Goal: Task Accomplishment & Management: Manage account settings

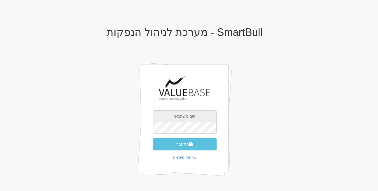
type input "[EMAIL_ADDRESS][DOMAIN_NAME]"
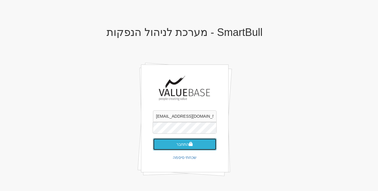
click at [193, 145] on span "submit" at bounding box center [191, 144] width 4 height 4
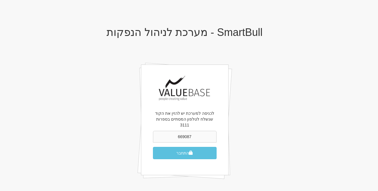
type input "669087"
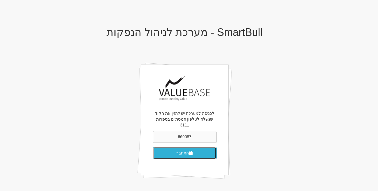
click at [193, 151] on span "submit" at bounding box center [191, 153] width 4 height 4
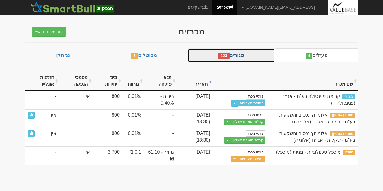
click at [245, 51] on link "סגורים 223" at bounding box center [231, 56] width 87 height 14
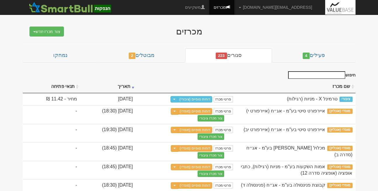
click at [314, 76] on input "חיפוש" at bounding box center [316, 75] width 57 height 8
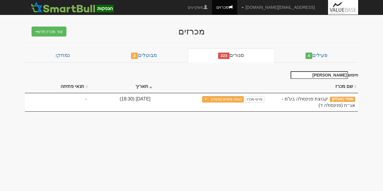
click at [314, 76] on input "פנינ" at bounding box center [318, 75] width 57 height 8
type input "פ"
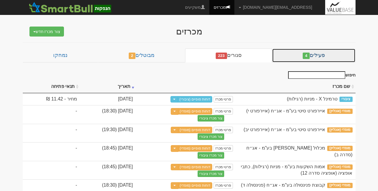
click at [303, 53] on link "פעילים 4" at bounding box center [313, 56] width 83 height 14
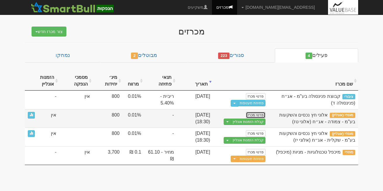
click at [250, 118] on link "פרטי מכרז" at bounding box center [255, 115] width 19 height 6
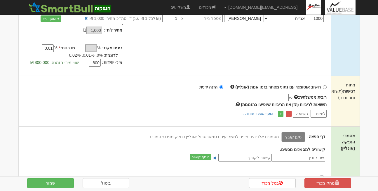
scroll to position [136, 0]
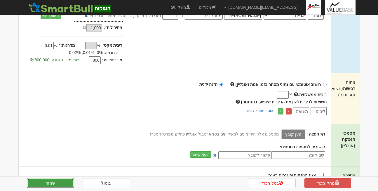
click at [51, 180] on button "שמור" at bounding box center [50, 183] width 47 height 10
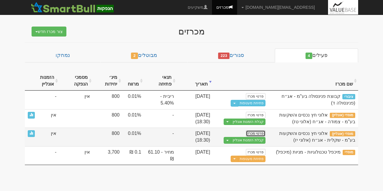
click at [262, 133] on link "פרטי מכרז" at bounding box center [255, 133] width 19 height 6
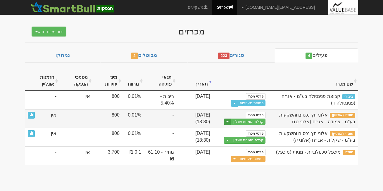
click at [229, 121] on span "button" at bounding box center [227, 121] width 2 height 1
drag, startPoint x: 239, startPoint y: 139, endPoint x: 228, endPoint y: 135, distance: 11.6
click at [228, 135] on link "עריכת נוסח הזמנה" at bounding box center [238, 139] width 56 height 8
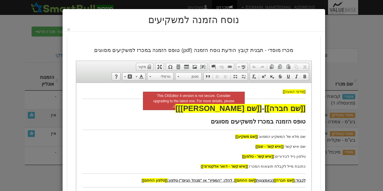
click at [68, 30] on div "נוסח הזמנה למשקיעים ×" at bounding box center [194, 20] width 262 height 23
click at [70, 29] on button "×" at bounding box center [69, 29] width 4 height 6
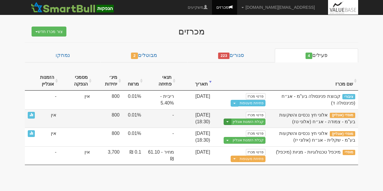
click at [229, 120] on button "Toggle Dropdown" at bounding box center [228, 122] width 8 height 7
click at [234, 130] on link "הצג טופס הזמנה לדוגמה" at bounding box center [238, 132] width 56 height 8
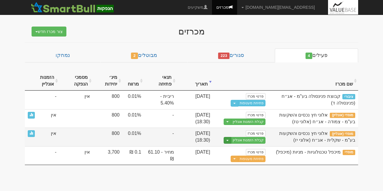
click at [231, 139] on button "Toggle Dropdown" at bounding box center [228, 140] width 8 height 7
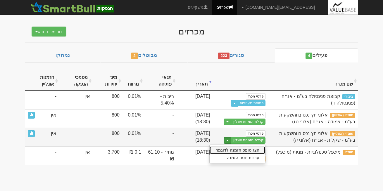
click at [233, 149] on link "הצג טופס הזמנה לדוגמה" at bounding box center [238, 150] width 56 height 8
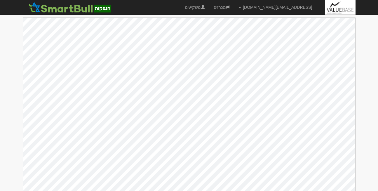
scroll to position [4, 0]
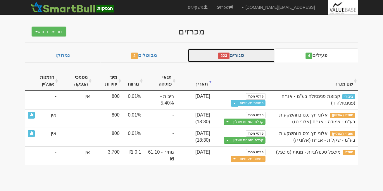
click at [244, 56] on link "סגורים 223" at bounding box center [231, 56] width 87 height 14
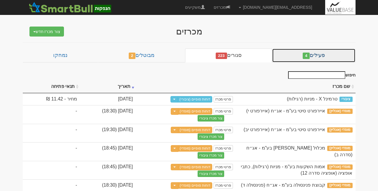
click at [286, 58] on link "פעילים 4" at bounding box center [313, 56] width 83 height 14
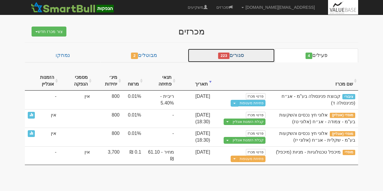
click at [250, 52] on link "סגורים 223" at bounding box center [231, 56] width 87 height 14
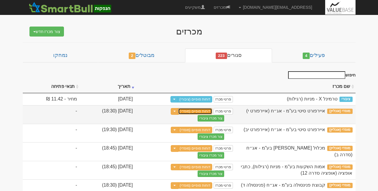
click at [213, 111] on link "דוחות סופיים (מוסדי)" at bounding box center [195, 111] width 34 height 6
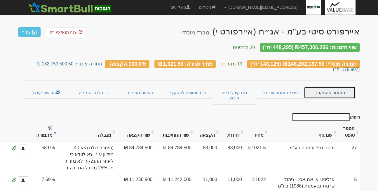
click at [333, 86] on link "הזמנות שהתקבלו" at bounding box center [329, 92] width 51 height 12
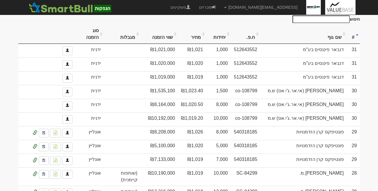
scroll to position [321, 0]
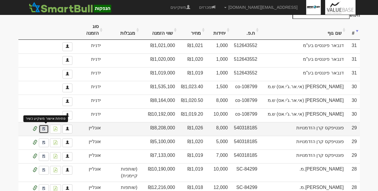
click at [46, 125] on link at bounding box center [44, 129] width 10 height 9
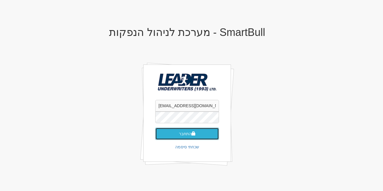
click at [178, 134] on button "התחבר" at bounding box center [187, 134] width 64 height 12
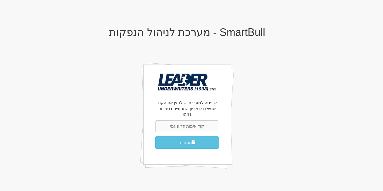
click at [175, 127] on form "התחבר" at bounding box center [187, 134] width 64 height 28
click at [203, 120] on input "text" at bounding box center [187, 126] width 64 height 12
type input "740136"
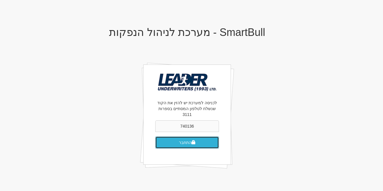
click at [201, 136] on button "התחבר" at bounding box center [187, 142] width 64 height 12
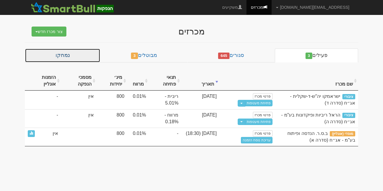
click at [86, 51] on link "נמחקו" at bounding box center [62, 56] width 75 height 14
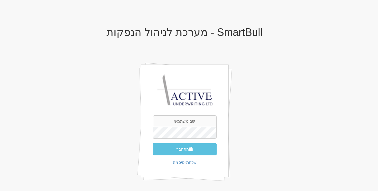
type input "[EMAIL_ADDRESS][DOMAIN_NAME]"
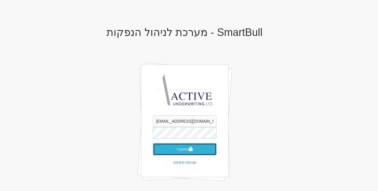
click at [184, 153] on button "התחבר" at bounding box center [185, 149] width 64 height 12
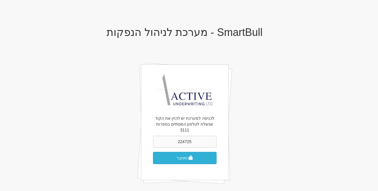
type input "224725"
click at [169, 153] on button "התחבר" at bounding box center [185, 158] width 64 height 12
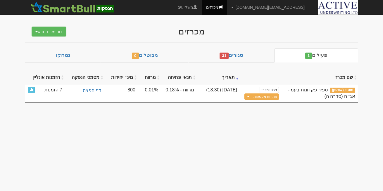
click at [184, 153] on body "rona@smartbull.co.il הגדרות חשבונות הנפקה תבניות הודעות קיבול" at bounding box center [191, 95] width 383 height 191
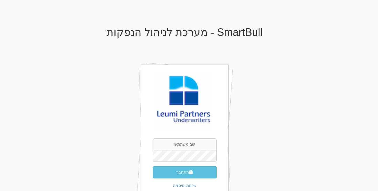
type input "[EMAIL_ADDRESS][DOMAIN_NAME]"
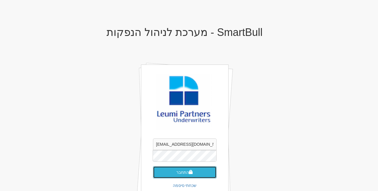
click at [190, 175] on button "התחבר" at bounding box center [185, 172] width 64 height 12
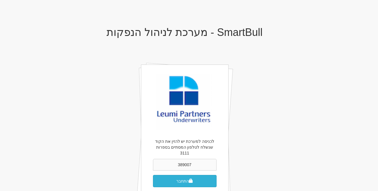
type input "389007"
click at [180, 177] on button "התחבר" at bounding box center [185, 181] width 64 height 12
click at [298, 110] on div "SmartBull - מערכת לניהול הנפקות לכניסה למערכת יש להזין את הקוד שנשלח לטלפון המס…" at bounding box center [185, 124] width 342 height 206
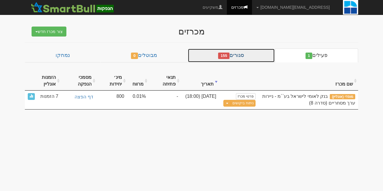
click at [242, 50] on link "סגורים 155" at bounding box center [231, 56] width 87 height 14
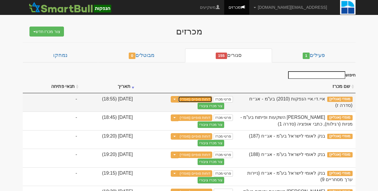
click at [213, 99] on link "דוחות סופיים (מוסדי)" at bounding box center [195, 99] width 34 height 6
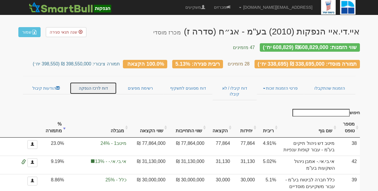
click at [90, 84] on link "דוח לרכז הנפקה" at bounding box center [93, 88] width 47 height 12
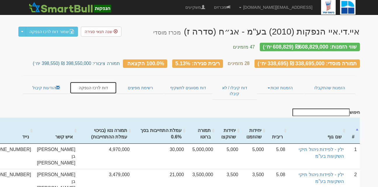
click at [90, 84] on link "דוח לרכז הנפקה" at bounding box center [93, 88] width 47 height 12
click at [274, 87] on link "הזמנות זוכות" at bounding box center [280, 88] width 47 height 12
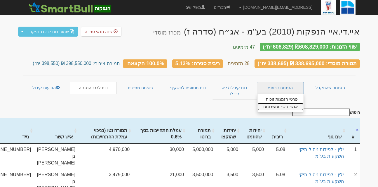
click at [275, 103] on link "אנשי קשר וחשבונות" at bounding box center [281, 107] width 46 height 8
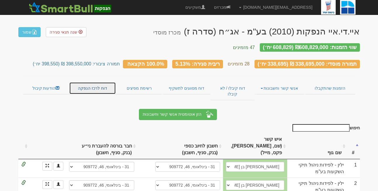
click at [92, 82] on link "דוח לרכז הנפקה" at bounding box center [92, 88] width 47 height 12
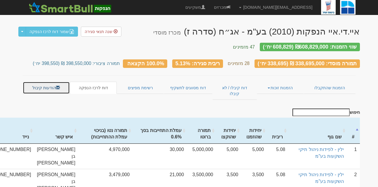
click at [43, 83] on link "הודעות קיבול" at bounding box center [46, 88] width 47 height 12
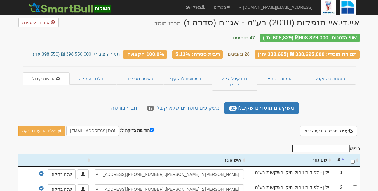
scroll to position [11, 0]
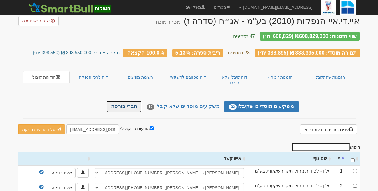
click at [138, 101] on link "חברי בורסה" at bounding box center [124, 107] width 35 height 12
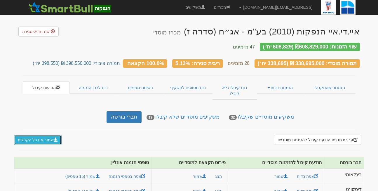
click at [38, 135] on button "שמור את כל הקבצים" at bounding box center [38, 140] width 48 height 10
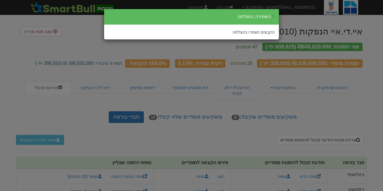
click at [122, 62] on div "× השמירה הושלמה הקבצים נשמרו בהצלחה" at bounding box center [191, 95] width 383 height 191
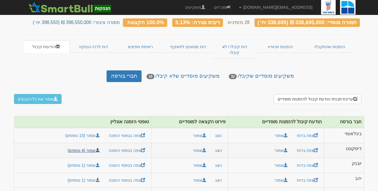
scroll to position [41, 0]
click at [90, 131] on link "שמור (15 טפסים)" at bounding box center [83, 136] width 42 height 10
click at [86, 146] on link "שמור (4 טפסים)" at bounding box center [84, 151] width 40 height 10
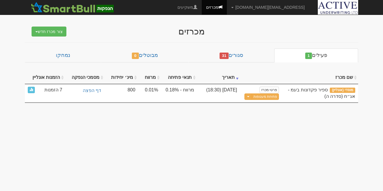
click at [242, 134] on body "[EMAIL_ADDRESS][DOMAIN_NAME] הגדרות חשבונות הנפקה תבניות הודעות קיבול" at bounding box center [191, 95] width 383 height 191
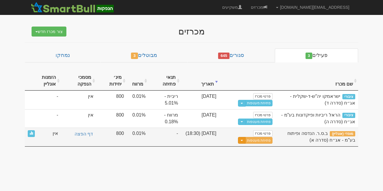
click at [245, 141] on button "Toggle Dropdown" at bounding box center [242, 140] width 8 height 7
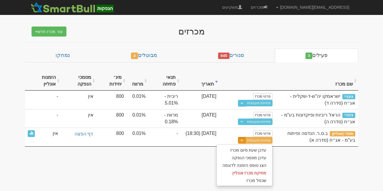
click at [178, 169] on body "rona@smartbull.co.il הגדרות חשבונות הנפקה תבניות הודעות קיבול X" at bounding box center [191, 95] width 383 height 191
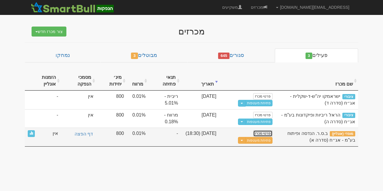
click at [257, 133] on link "פרטי מכרז" at bounding box center [262, 133] width 19 height 6
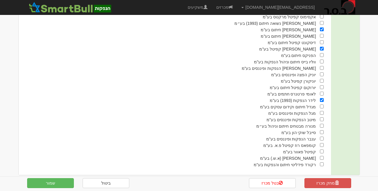
scroll to position [381, 0]
